Goal: Find specific page/section: Find specific page/section

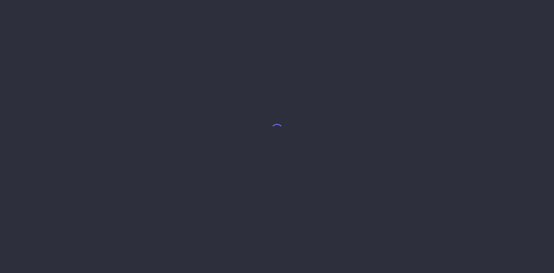
select select "7"
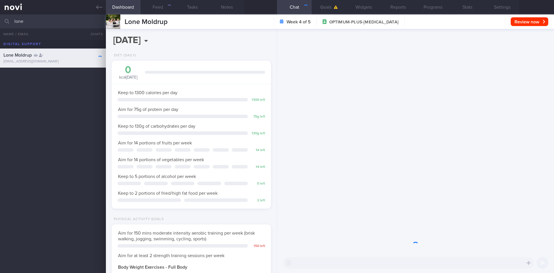
scroll to position [81, 145]
drag, startPoint x: 39, startPoint y: 23, endPoint x: 7, endPoint y: 18, distance: 32.5
click at [7, 18] on div "lone All active patients Assigned patients All active patients Archived patients" at bounding box center [277, 21] width 554 height 14
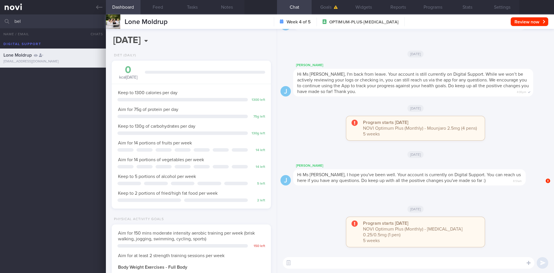
scroll to position [81, 145]
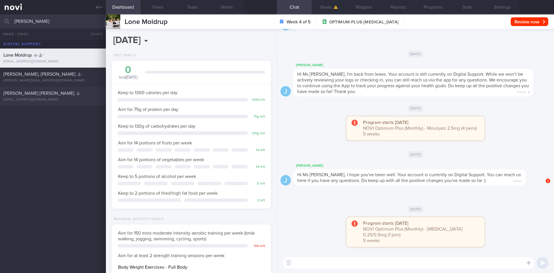
click at [57, 95] on span "[PERSON_NAME] [PERSON_NAME]" at bounding box center [38, 93] width 71 height 5
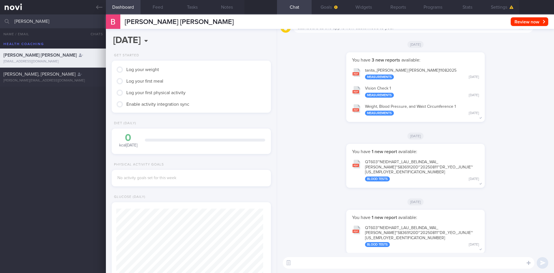
scroll to position [0, 0]
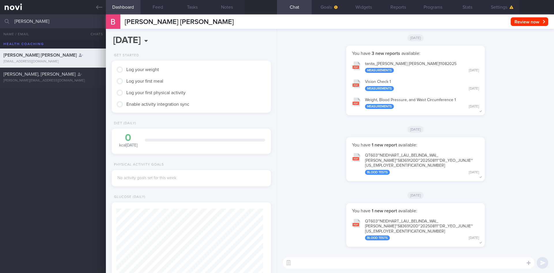
drag, startPoint x: 33, startPoint y: 25, endPoint x: 20, endPoint y: 21, distance: 13.7
click at [20, 21] on input "[PERSON_NAME]" at bounding box center [277, 21] width 554 height 14
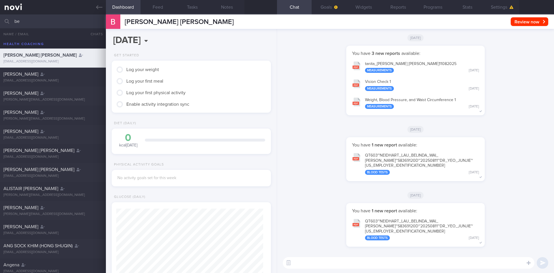
type input "b"
